Goal: Communication & Community: Answer question/provide support

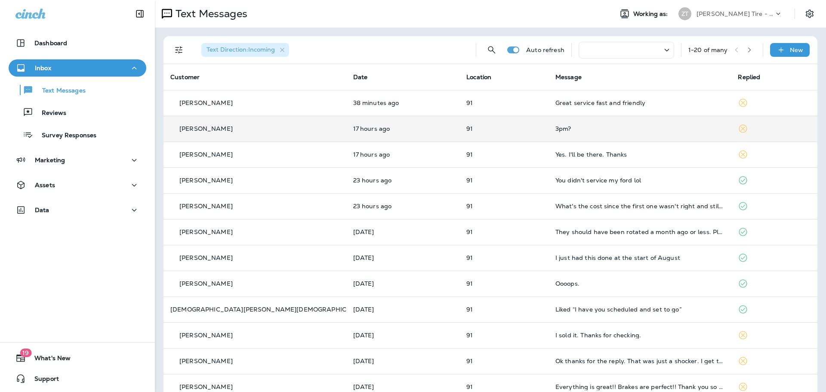
click at [637, 132] on div "3pm?" at bounding box center [639, 128] width 169 height 7
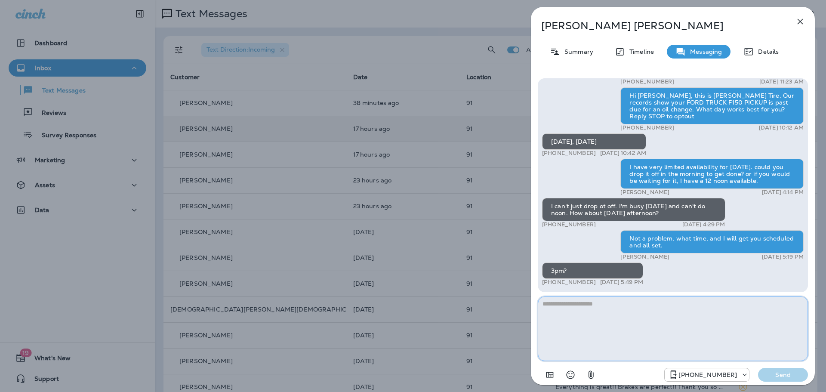
click at [587, 306] on textarea at bounding box center [673, 328] width 270 height 65
click at [681, 305] on textarea "**********" at bounding box center [673, 328] width 270 height 65
type textarea "**********"
click at [776, 374] on p "Send" at bounding box center [783, 375] width 36 height 8
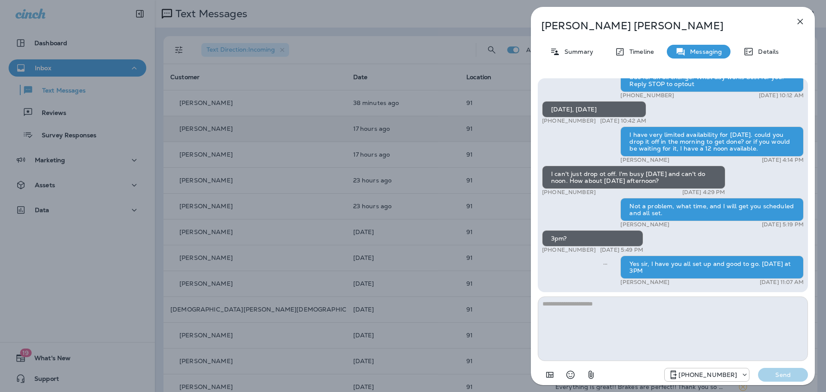
click at [441, 203] on div "[PERSON_NAME] Summary Timeline Messaging Details Hi [PERSON_NAME], this is [PER…" at bounding box center [413, 196] width 826 height 392
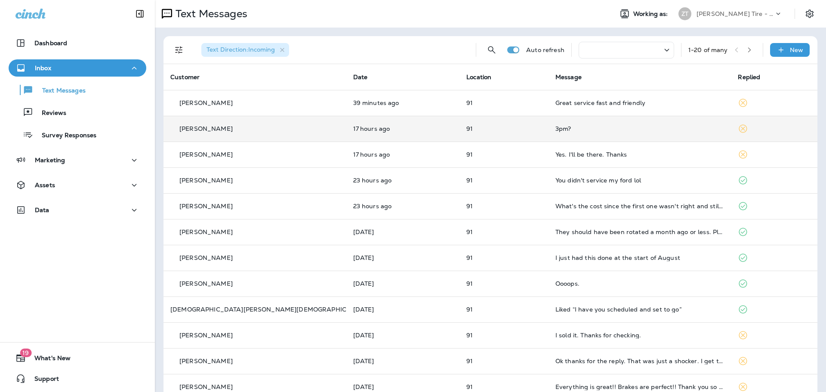
click at [715, 10] on p "[PERSON_NAME] Tire - [PERSON_NAME]" at bounding box center [735, 13] width 77 height 7
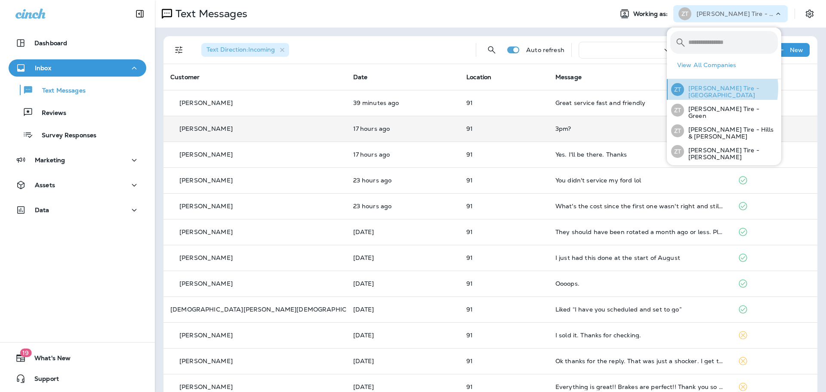
click at [709, 88] on p "[PERSON_NAME] Tire - [GEOGRAPHIC_DATA]" at bounding box center [731, 92] width 94 height 14
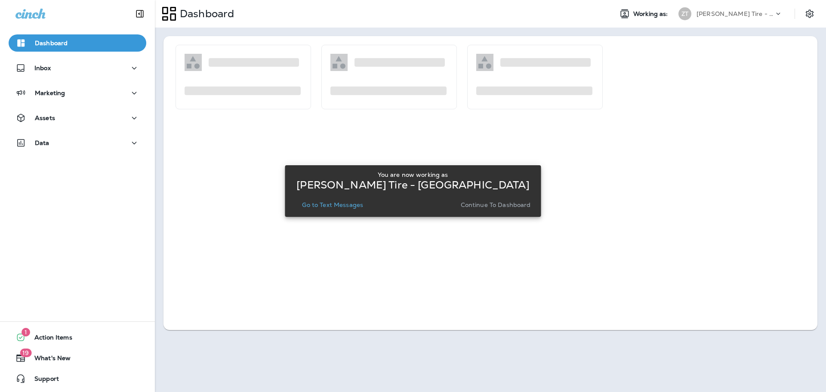
click at [489, 201] on button "Continue to Dashboard" at bounding box center [495, 205] width 77 height 12
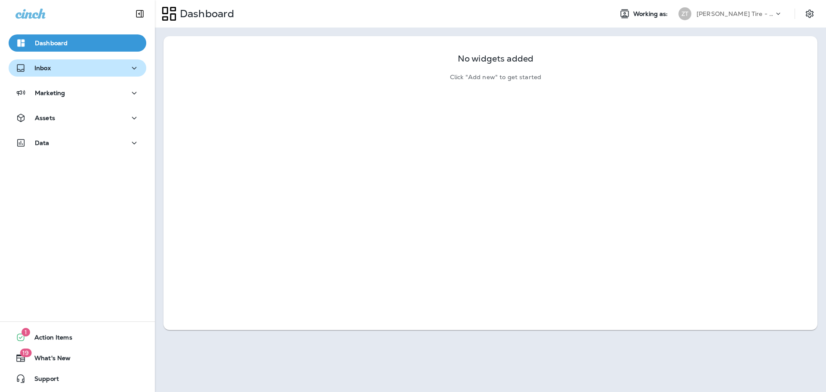
click at [60, 71] on div "Inbox" at bounding box center [77, 68] width 124 height 11
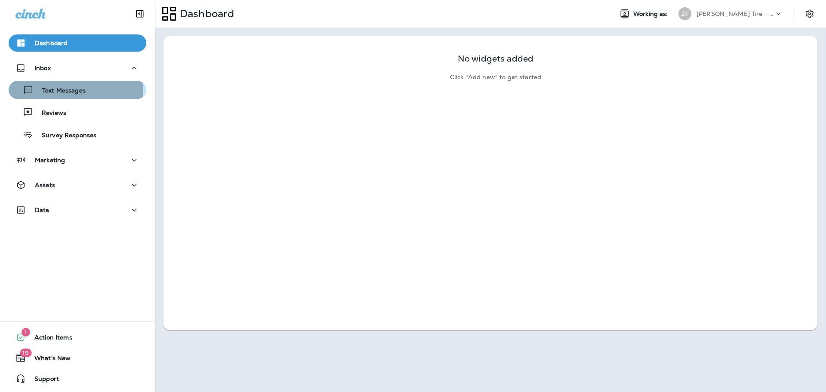
click at [60, 93] on p "Text Messages" at bounding box center [60, 91] width 52 height 8
